Goal: Task Accomplishment & Management: Manage account settings

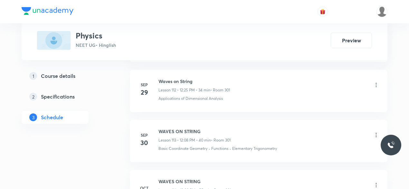
scroll to position [6592, 0]
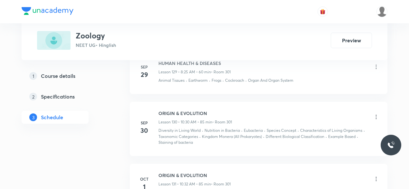
scroll to position [7222, 0]
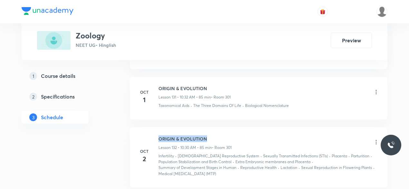
drag, startPoint x: 212, startPoint y: 80, endPoint x: 157, endPoint y: 76, distance: 55.6
click at [157, 135] on div "Oct 2 ORIGIN & EVOLUTION Lesson 132 • 10:30 AM • 85 min • Room 301 Infertility …" at bounding box center [259, 155] width 242 height 41
copy h6 "ORIGIN & EVOLUTION"
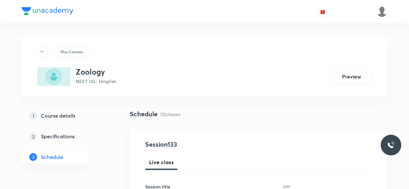
scroll to position [68, 0]
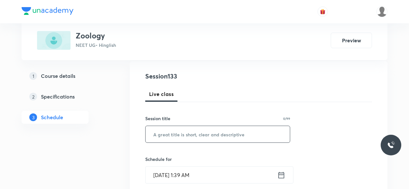
click at [163, 140] on input "text" at bounding box center [218, 134] width 144 height 16
paste input "ORIGIN & EVOLUTION"
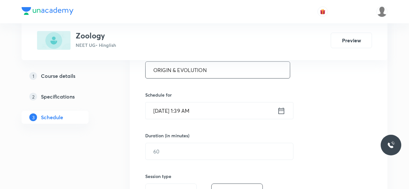
scroll to position [132, 0]
type input "ORIGIN & EVOLUTION"
click at [201, 106] on input "[DATE] 1:39 AM" at bounding box center [212, 110] width 132 height 16
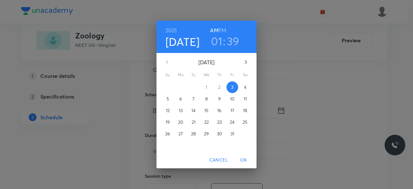
click at [220, 40] on h3 "01" at bounding box center [216, 41] width 11 height 14
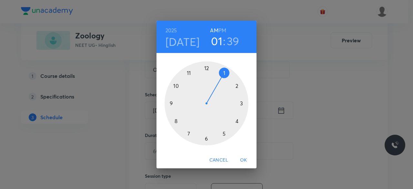
click at [175, 123] on div at bounding box center [206, 103] width 84 height 84
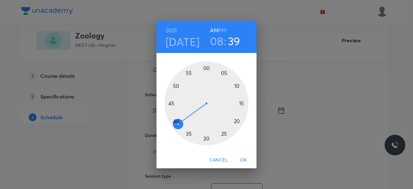
click at [225, 133] on div at bounding box center [206, 103] width 84 height 84
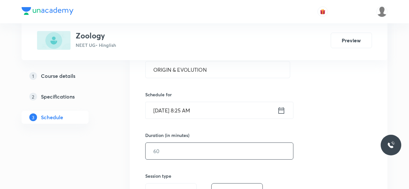
click at [169, 151] on input "text" at bounding box center [220, 150] width 148 height 16
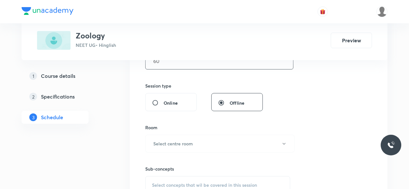
scroll to position [228, 0]
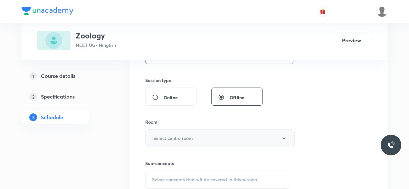
type input "60"
click at [172, 136] on h6 "Select centre room" at bounding box center [173, 137] width 40 height 7
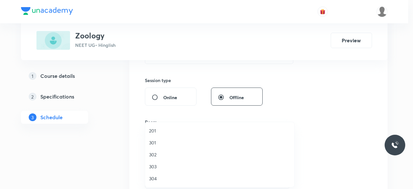
click at [162, 143] on span "301" at bounding box center [219, 142] width 141 height 7
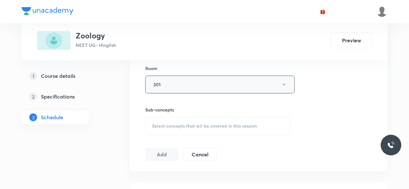
scroll to position [282, 0]
click at [175, 126] on span "Select concepts that wil be covered in this session" at bounding box center [204, 125] width 105 height 5
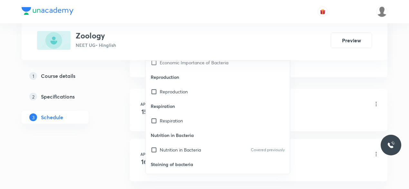
scroll to position [11050, 0]
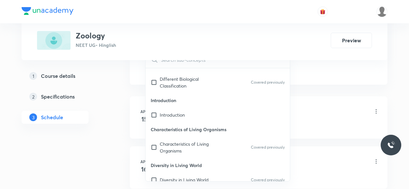
scroll to position [11090, 0]
checkbox input "true"
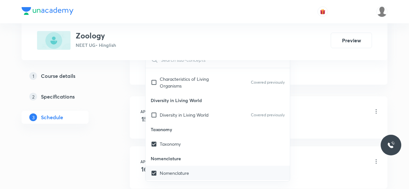
scroll to position [11194, 0]
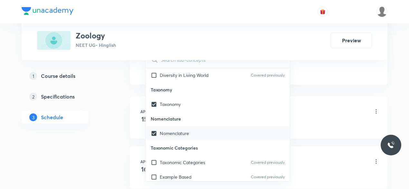
checkbox input "true"
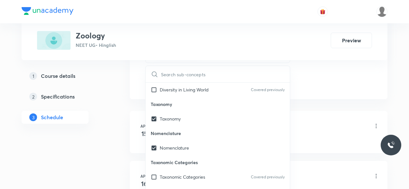
checkbox input "true"
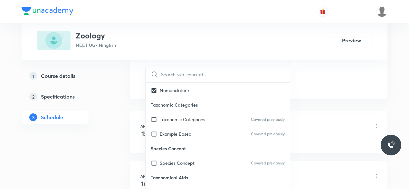
scroll to position [11255, 0]
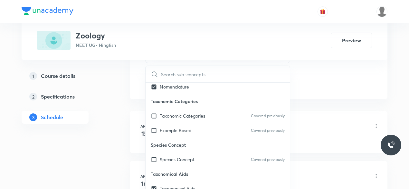
checkbox input "true"
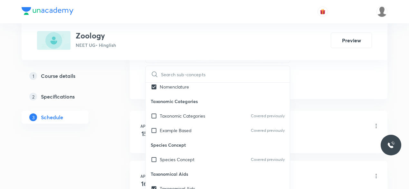
checkbox input "true"
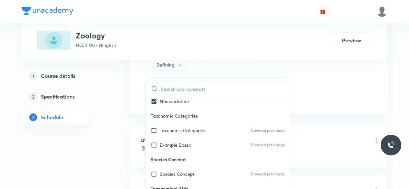
checkbox input "true"
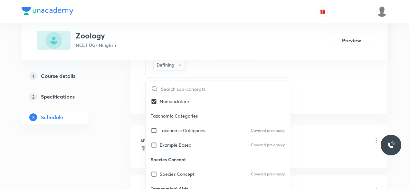
checkbox input "true"
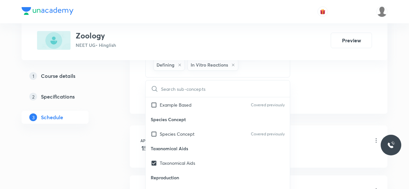
scroll to position [11295, 0]
checkbox input "true"
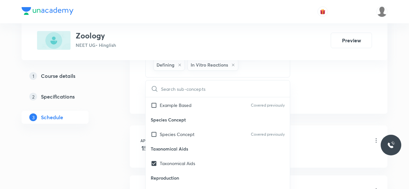
checkbox input "true"
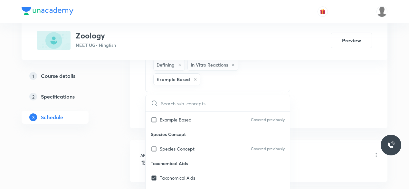
checkbox input "true"
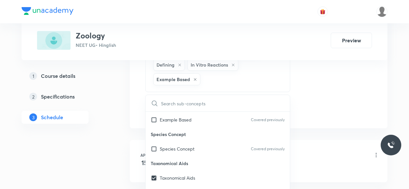
checkbox input "true"
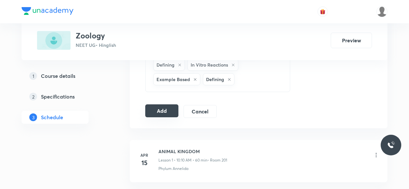
click at [159, 111] on button "Add" at bounding box center [161, 110] width 33 height 13
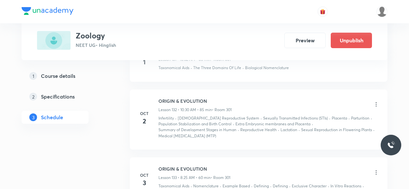
scroll to position [6982, 0]
